Goal: Task Accomplishment & Management: Use online tool/utility

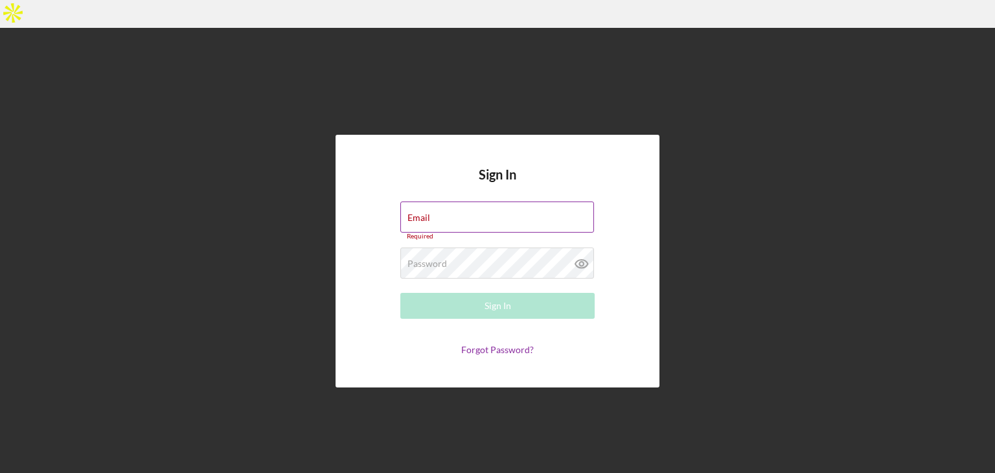
click at [477, 202] on div "Email Required" at bounding box center [498, 221] width 194 height 39
click at [474, 202] on input "Email" at bounding box center [498, 217] width 194 height 31
type input "[EMAIL_ADDRESS][DOMAIN_NAME]"
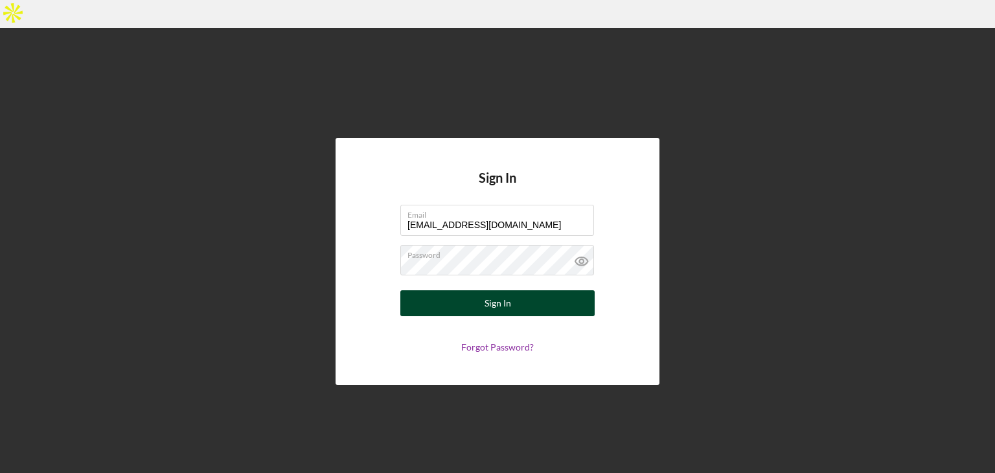
click at [498, 290] on div "Sign In" at bounding box center [498, 303] width 27 height 26
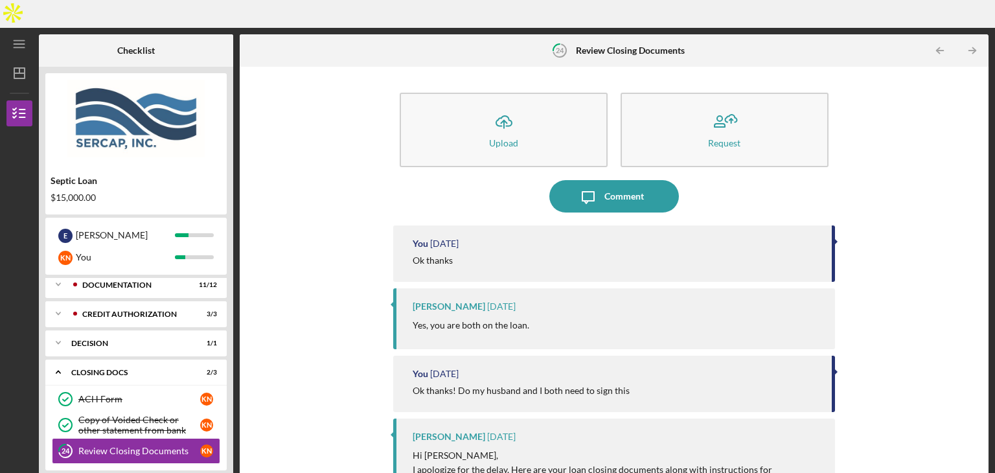
scroll to position [250, 0]
drag, startPoint x: 989, startPoint y: 84, endPoint x: 988, endPoint y: 133, distance: 49.3
click at [988, 133] on div "Icon/Menu 24 Review Closing Documents Checklist Septic Loan $15,000.00 E [PERSO…" at bounding box center [497, 264] width 995 height 473
click at [957, 130] on div "Icon/Upload Upload Request Icon/Message Comment You [DATE] Ok thanks [PERSON_NA…" at bounding box center [614, 280] width 736 height 415
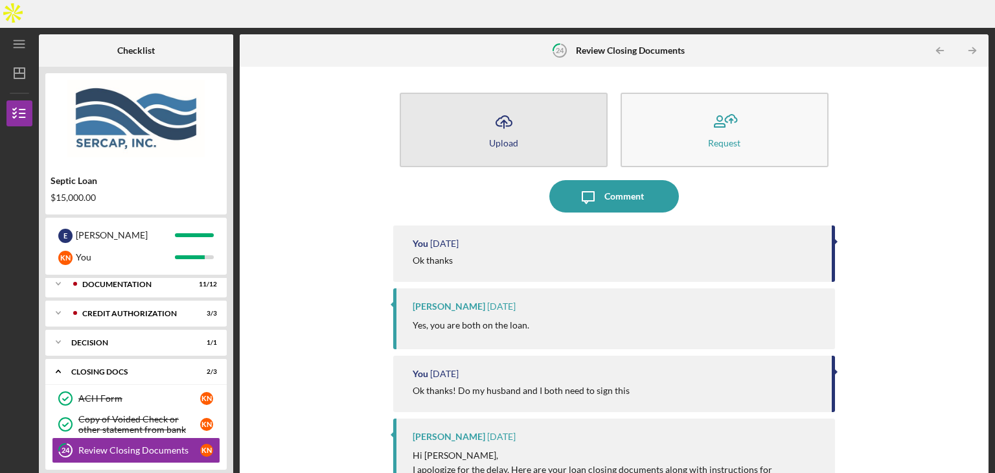
click at [532, 104] on button "Icon/Upload Upload" at bounding box center [504, 130] width 208 height 75
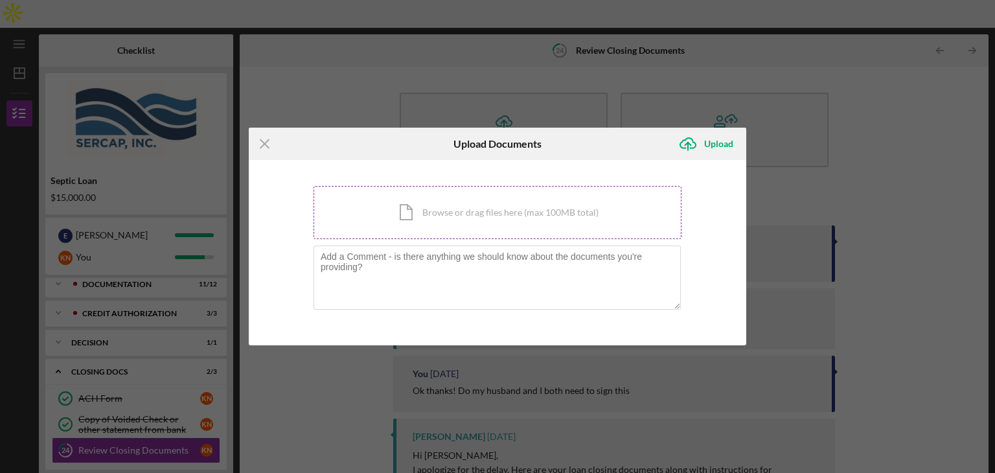
click at [555, 224] on div "Icon/Document Browse or drag files here (max 100MB total) Tap to choose files o…" at bounding box center [498, 212] width 368 height 53
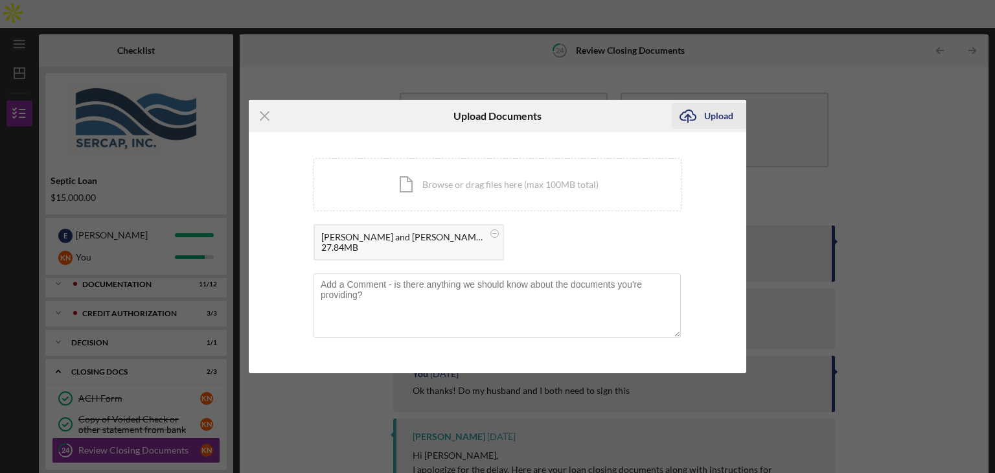
click at [710, 119] on div "Upload" at bounding box center [718, 116] width 29 height 26
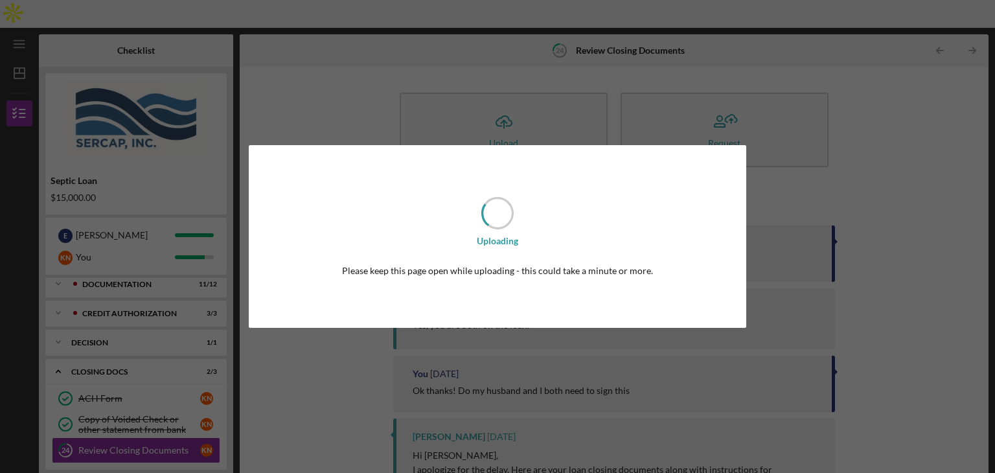
click at [853, 167] on div "Uploading Please keep this page open while uploading - this could take a minute…" at bounding box center [497, 236] width 995 height 473
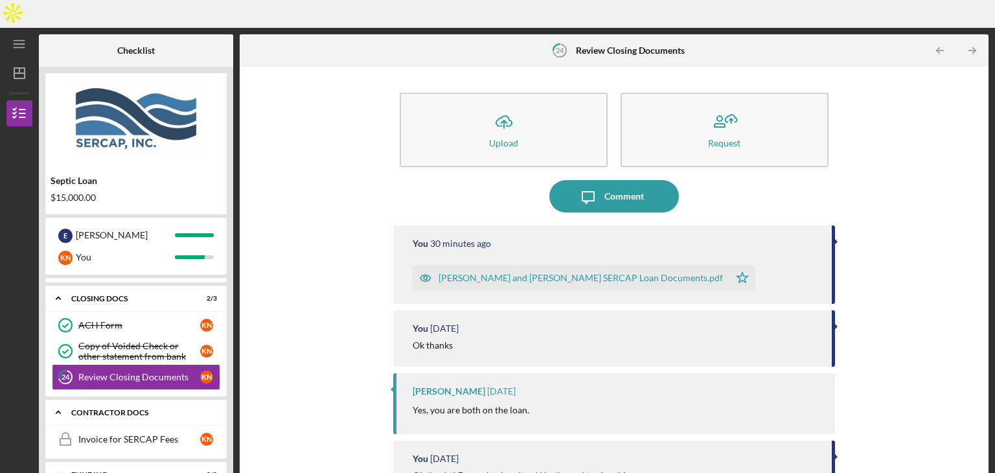
scroll to position [327, 0]
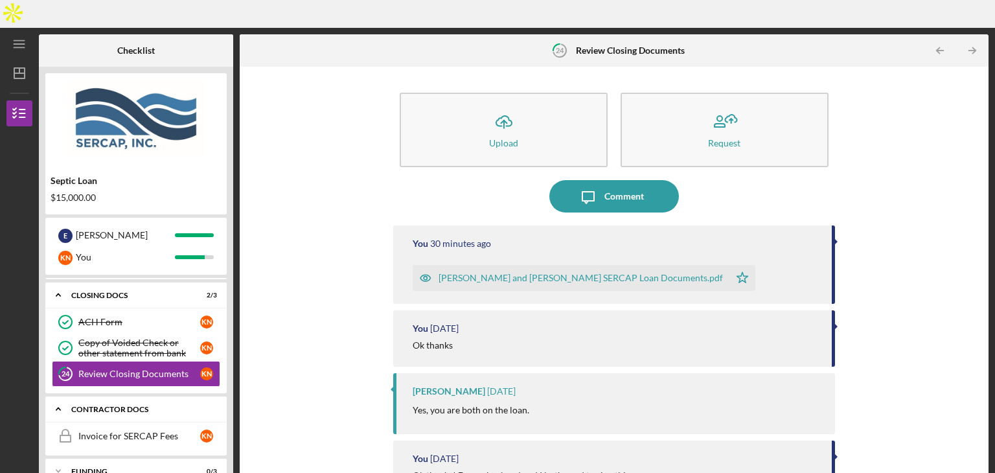
click at [140, 458] on div "Icon/Expander Funding 0 / 3" at bounding box center [135, 471] width 181 height 26
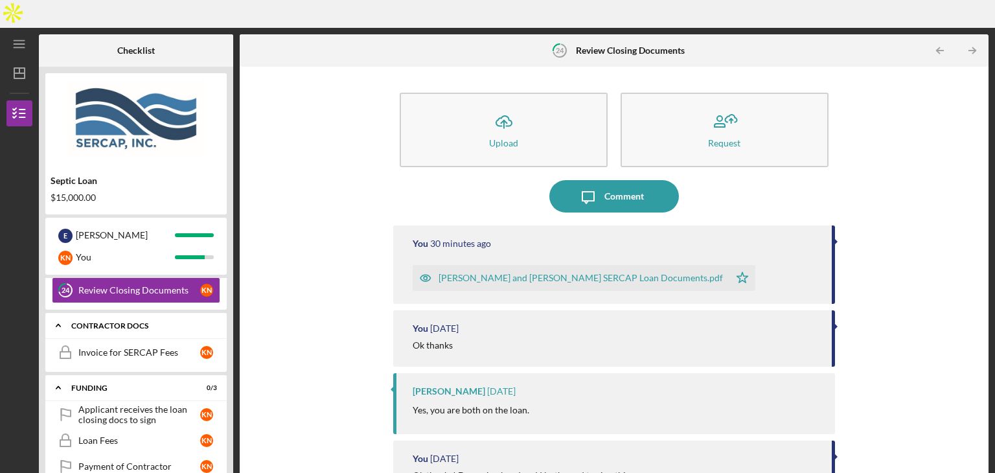
scroll to position [411, 0]
